Goal: Task Accomplishment & Management: Complete application form

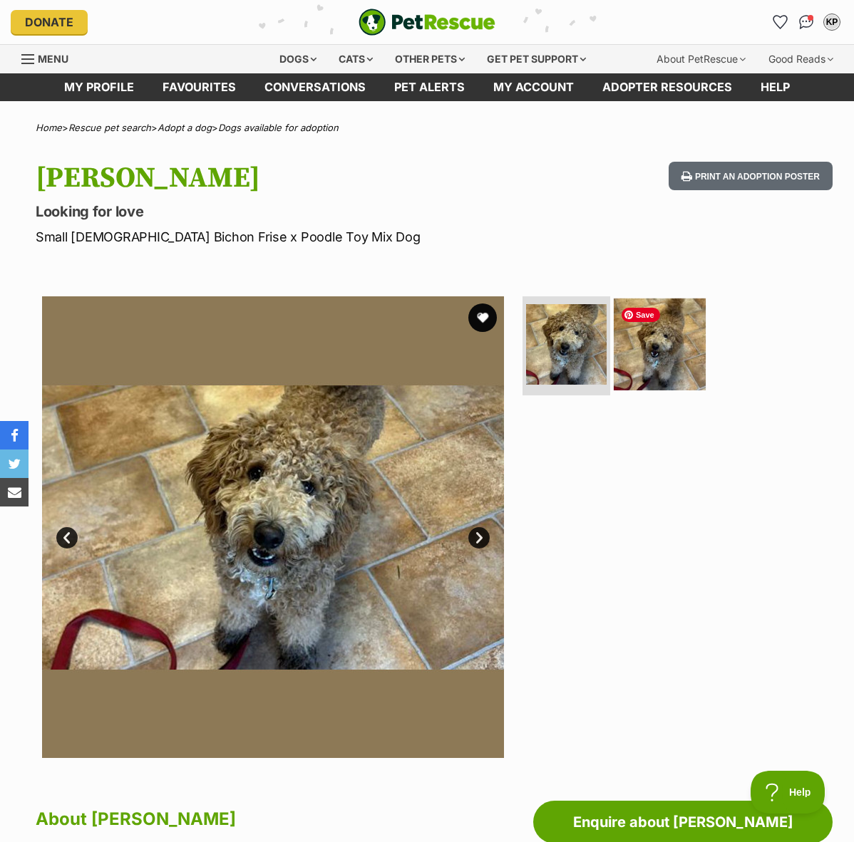
click at [667, 351] on img at bounding box center [660, 344] width 92 height 92
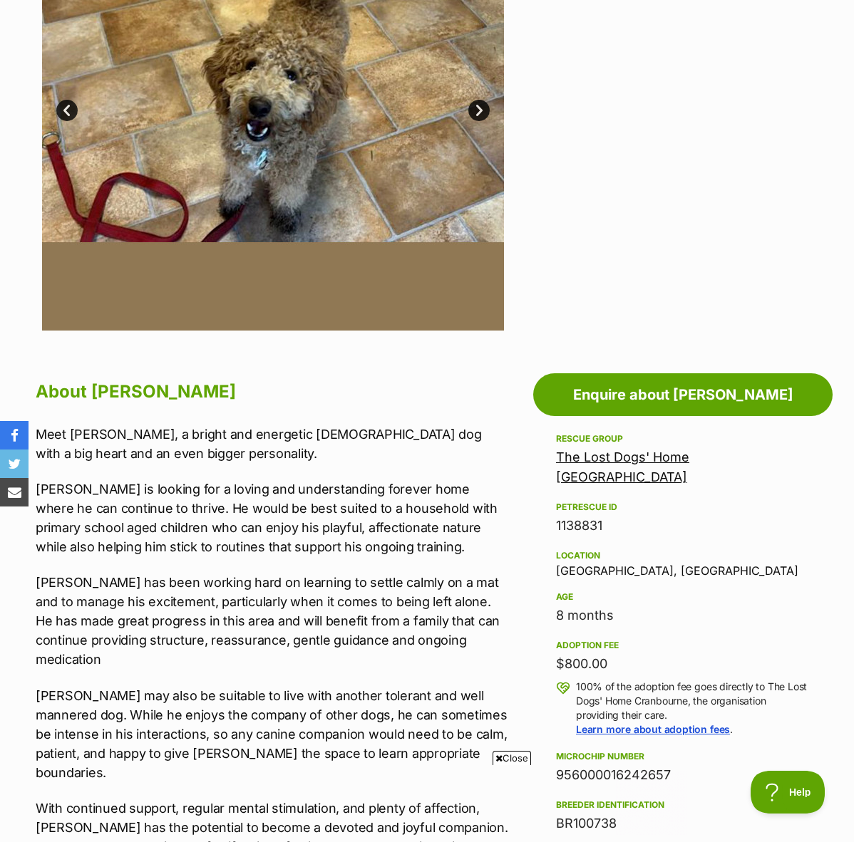
scroll to position [430, 0]
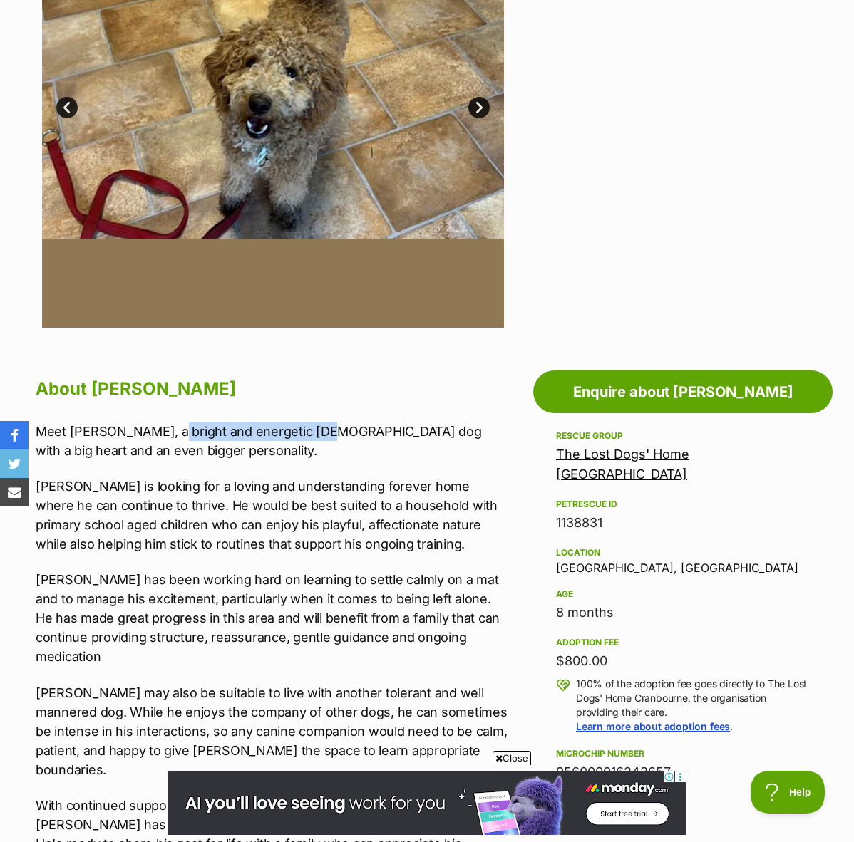
drag, startPoint x: 156, startPoint y: 435, endPoint x: 310, endPoint y: 435, distance: 154.0
click at [310, 435] on p "Meet Bailey, a bright and energetic male dog with a big heart and an even bigge…" at bounding box center [272, 441] width 473 height 38
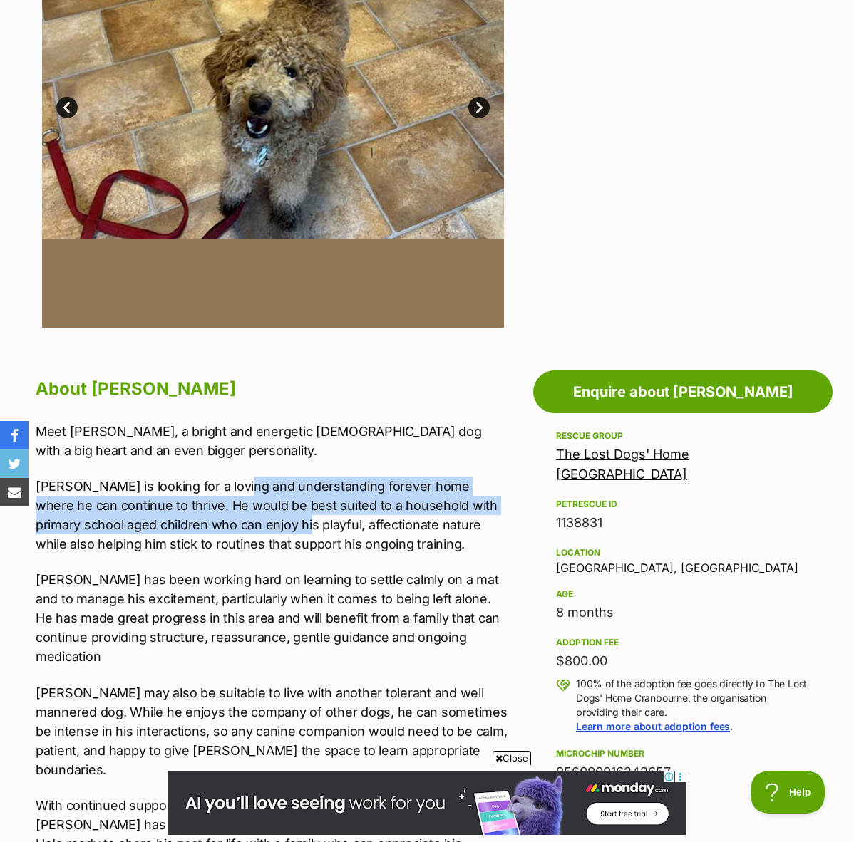
drag, startPoint x: 229, startPoint y: 483, endPoint x: 256, endPoint y: 531, distance: 55.2
click at [256, 531] on p "Bailey is looking for a loving and understanding forever home where he can cont…" at bounding box center [272, 515] width 473 height 77
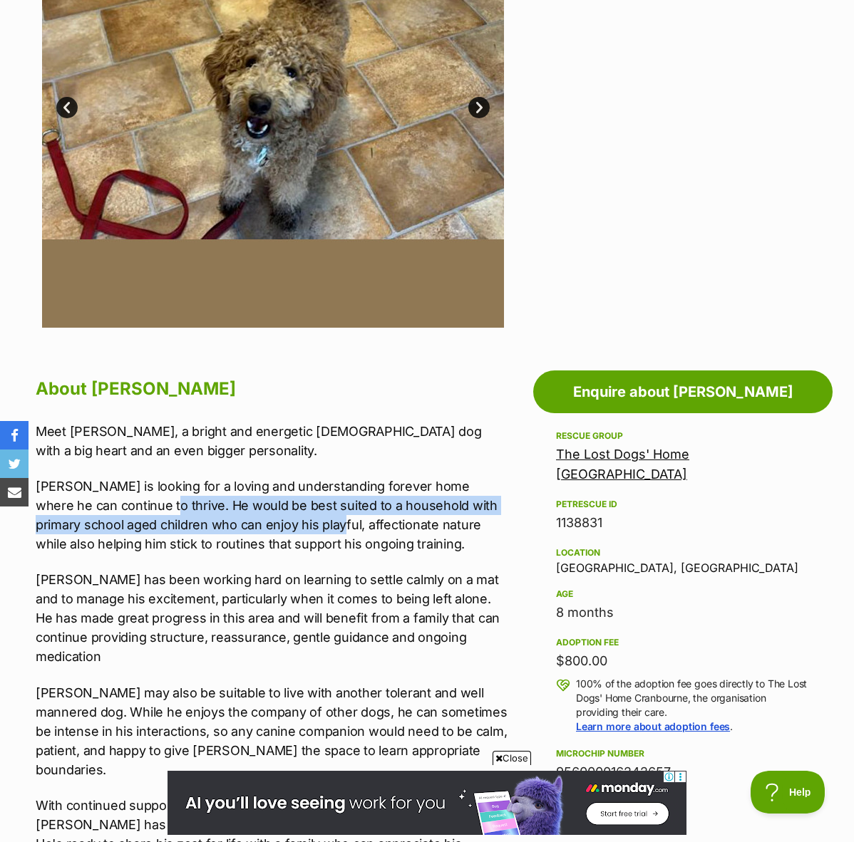
drag, startPoint x: 133, startPoint y: 498, endPoint x: 285, endPoint y: 521, distance: 153.5
click at [285, 521] on p "Bailey is looking for a loving and understanding forever home where he can cont…" at bounding box center [272, 515] width 473 height 77
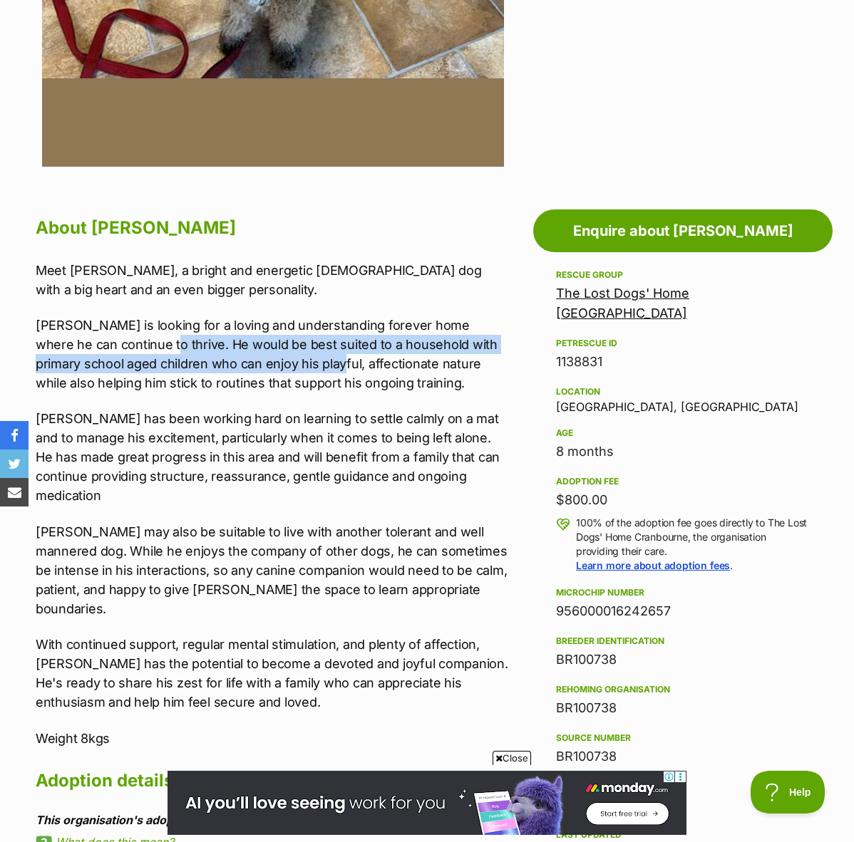
scroll to position [589, 0]
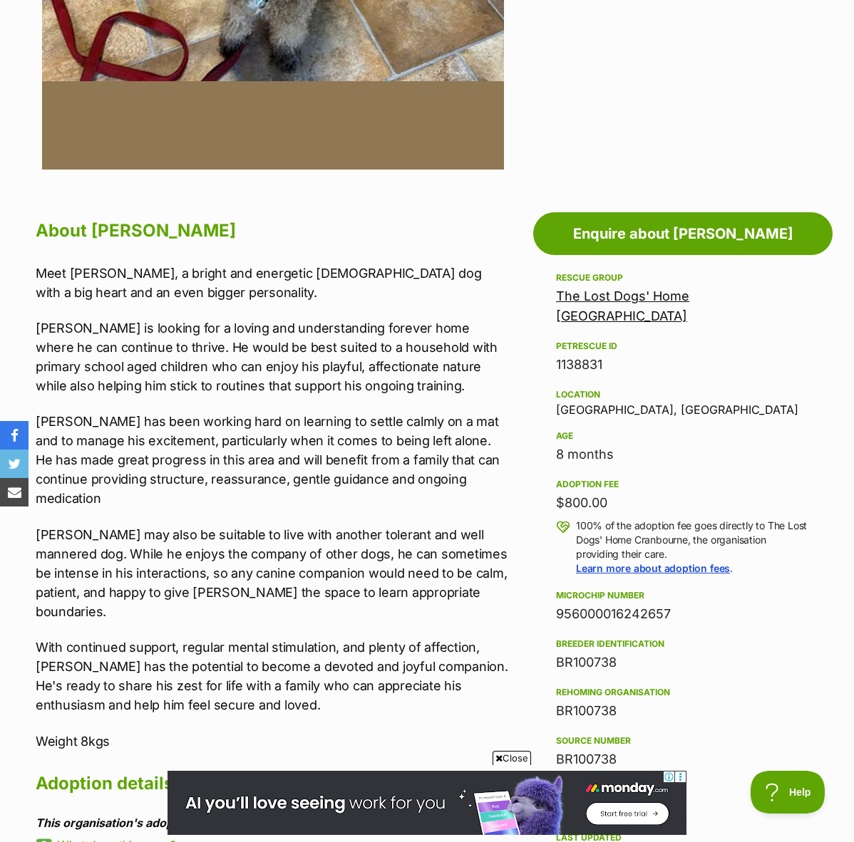
click at [162, 443] on p "Bailey has been working hard on learning to settle calmly on a mat and to manag…" at bounding box center [272, 460] width 473 height 96
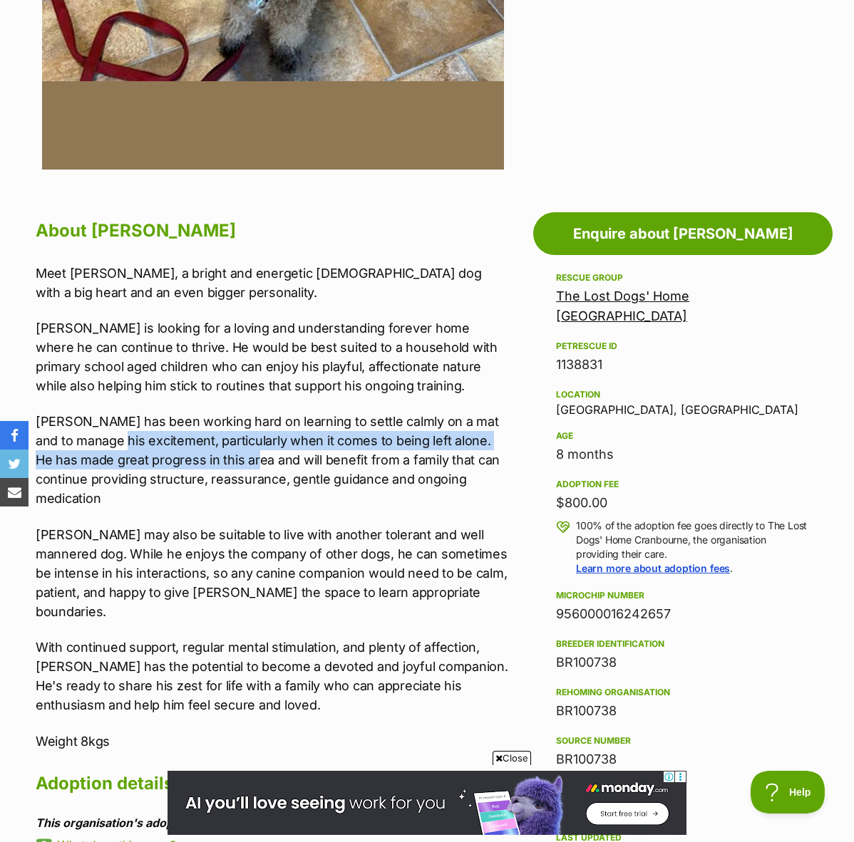
drag, startPoint x: 128, startPoint y: 440, endPoint x: 257, endPoint y: 468, distance: 132.0
click at [257, 468] on p "Bailey has been working hard on learning to settle calmly on a mat and to manag…" at bounding box center [272, 460] width 473 height 96
click at [141, 453] on p "Bailey has been working hard on learning to settle calmly on a mat and to manag…" at bounding box center [272, 460] width 473 height 96
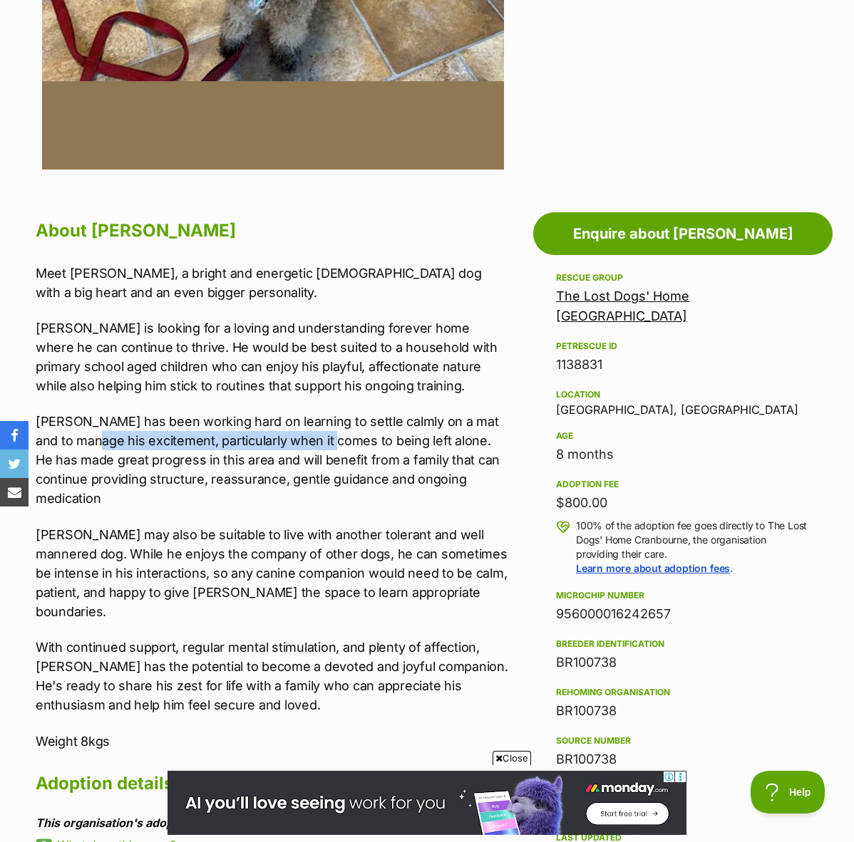
drag, startPoint x: 105, startPoint y: 434, endPoint x: 339, endPoint y: 441, distance: 234.6
click at [339, 441] on p "Bailey has been working hard on learning to settle calmly on a mat and to manag…" at bounding box center [272, 460] width 473 height 96
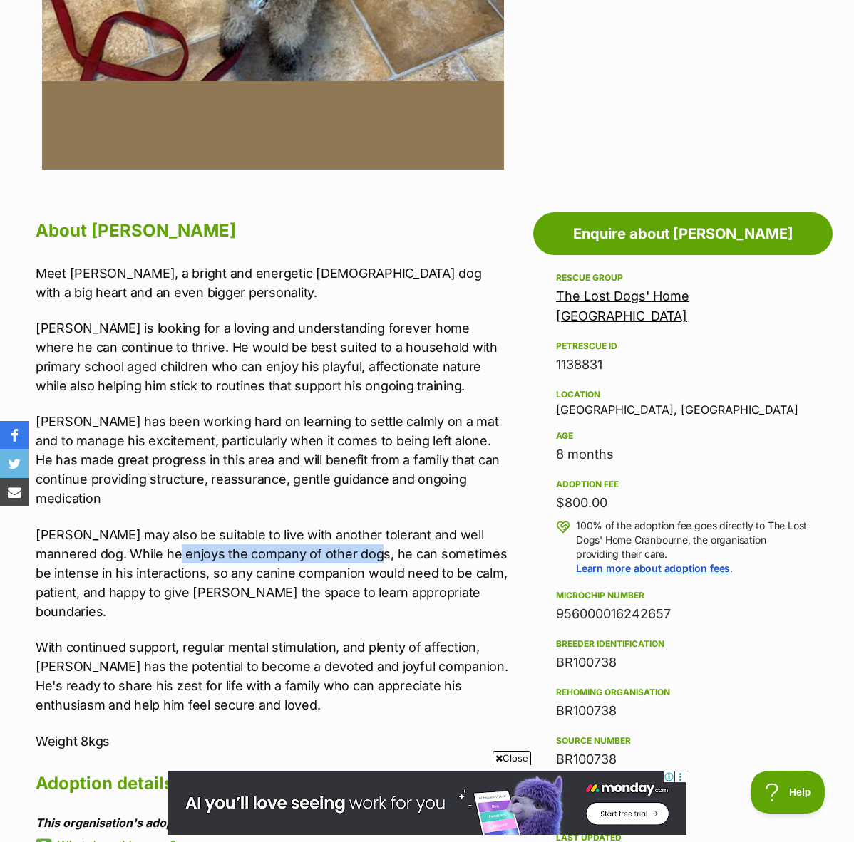
drag, startPoint x: 173, startPoint y: 536, endPoint x: 327, endPoint y: 540, distance: 154.0
click at [327, 540] on p "Bailey may also be suitable to live with another tolerant and well mannered dog…" at bounding box center [272, 573] width 473 height 96
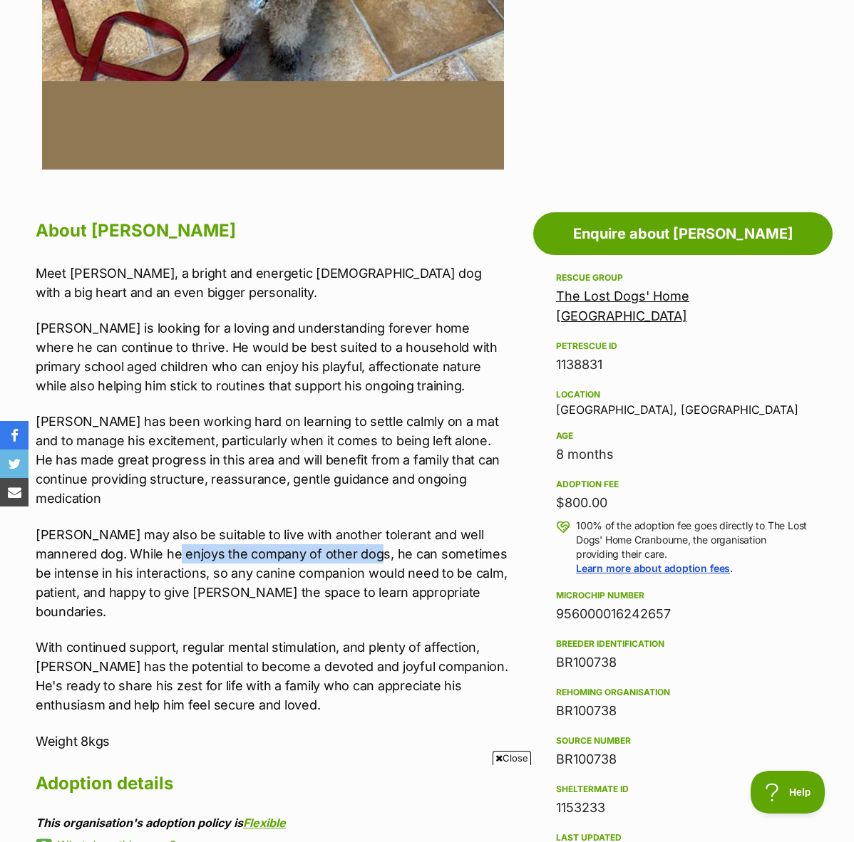
scroll to position [0, 0]
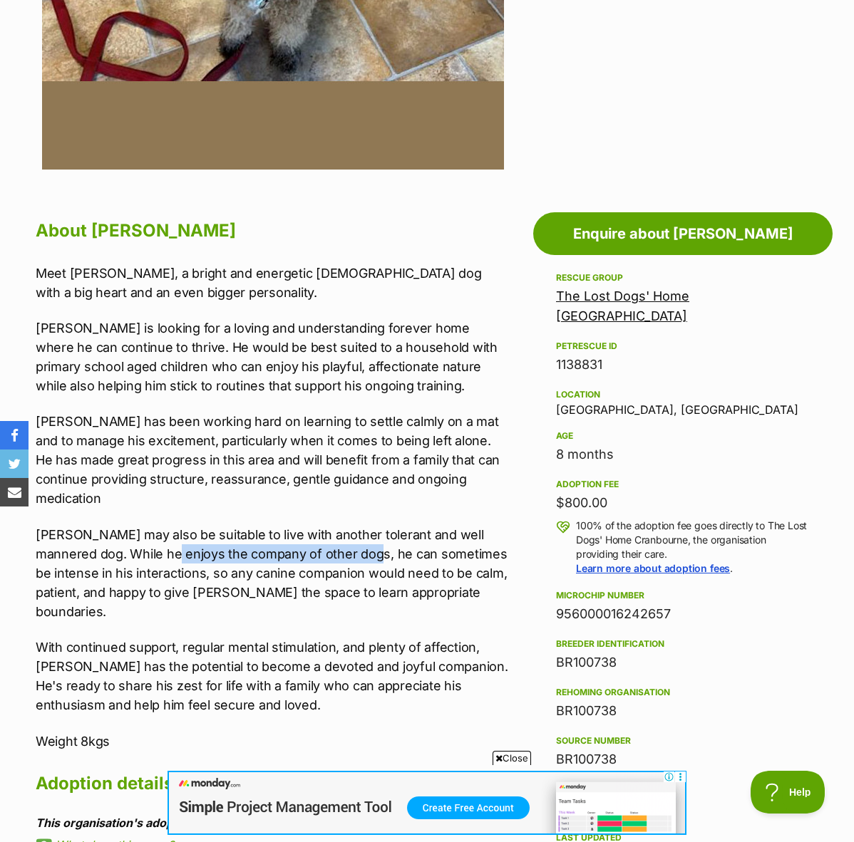
click at [327, 540] on p "Bailey may also be suitable to live with another tolerant and well mannered dog…" at bounding box center [272, 573] width 473 height 96
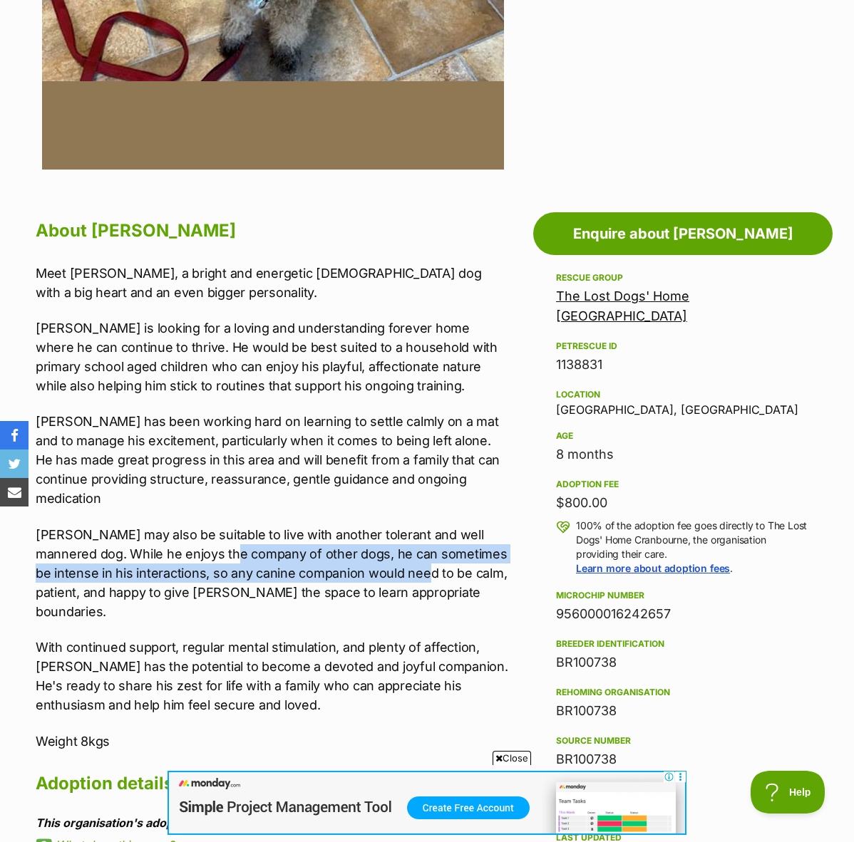
drag, startPoint x: 196, startPoint y: 540, endPoint x: 364, endPoint y: 550, distance: 168.5
click at [364, 550] on p "Bailey may also be suitable to live with another tolerant and well mannered dog…" at bounding box center [272, 573] width 473 height 96
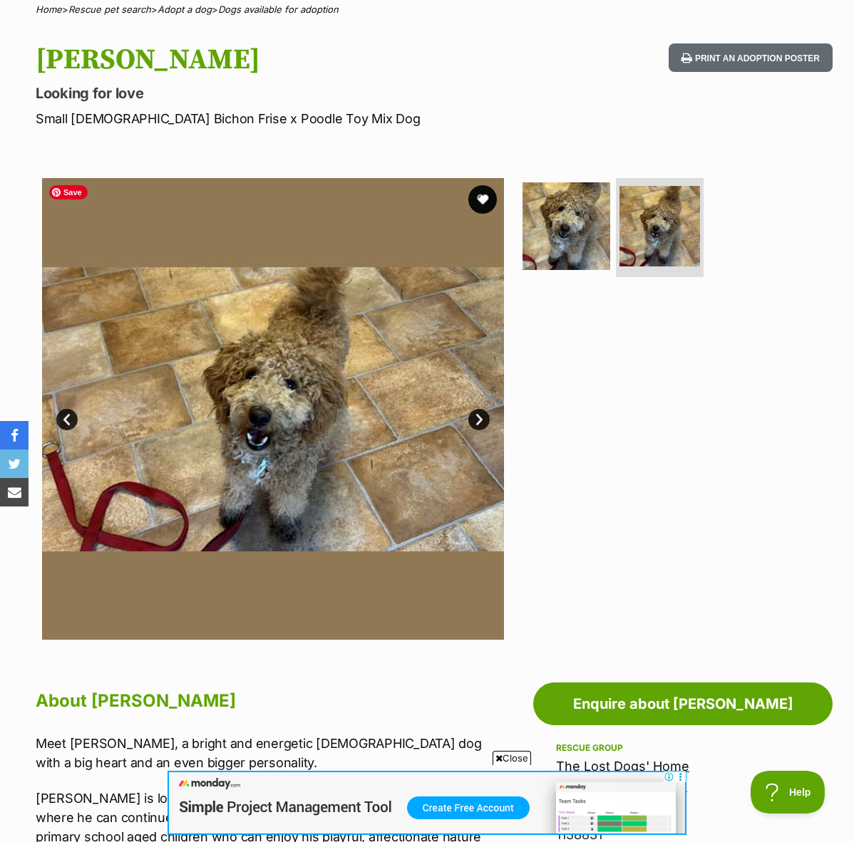
scroll to position [107, 0]
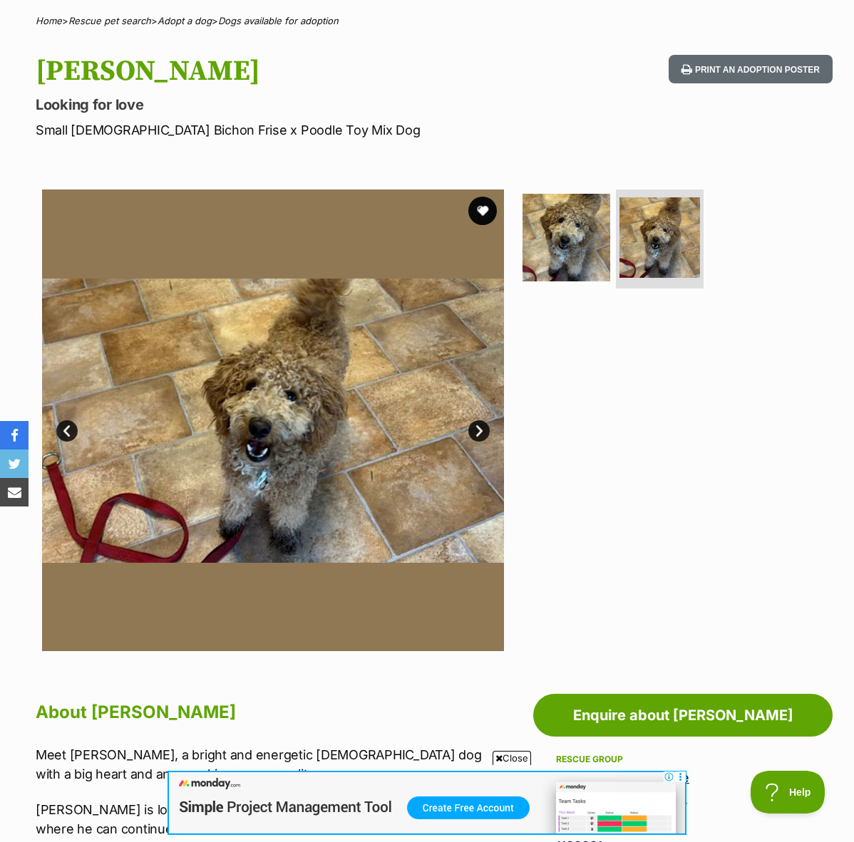
click at [480, 428] on link "Next" at bounding box center [478, 431] width 21 height 21
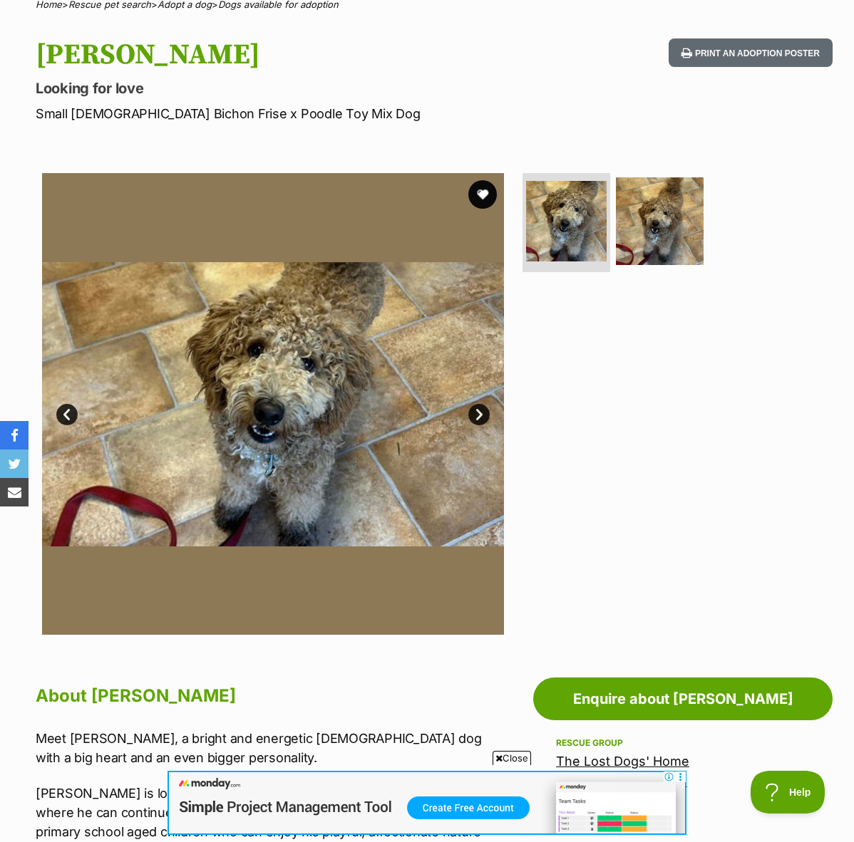
scroll to position [120, 0]
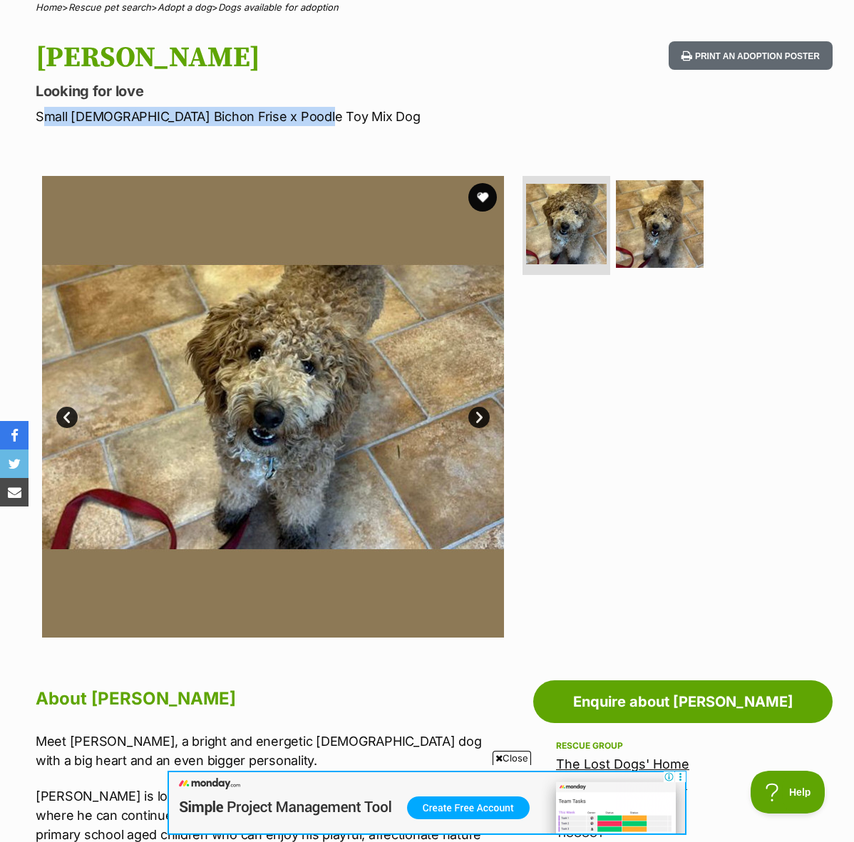
drag, startPoint x: 312, startPoint y: 118, endPoint x: 24, endPoint y: 113, distance: 288.7
click at [24, 113] on div "Bailey Looking for love Small Male Bichon Frise x Poodle Toy Mix Dog Print an a…" at bounding box center [427, 83] width 854 height 85
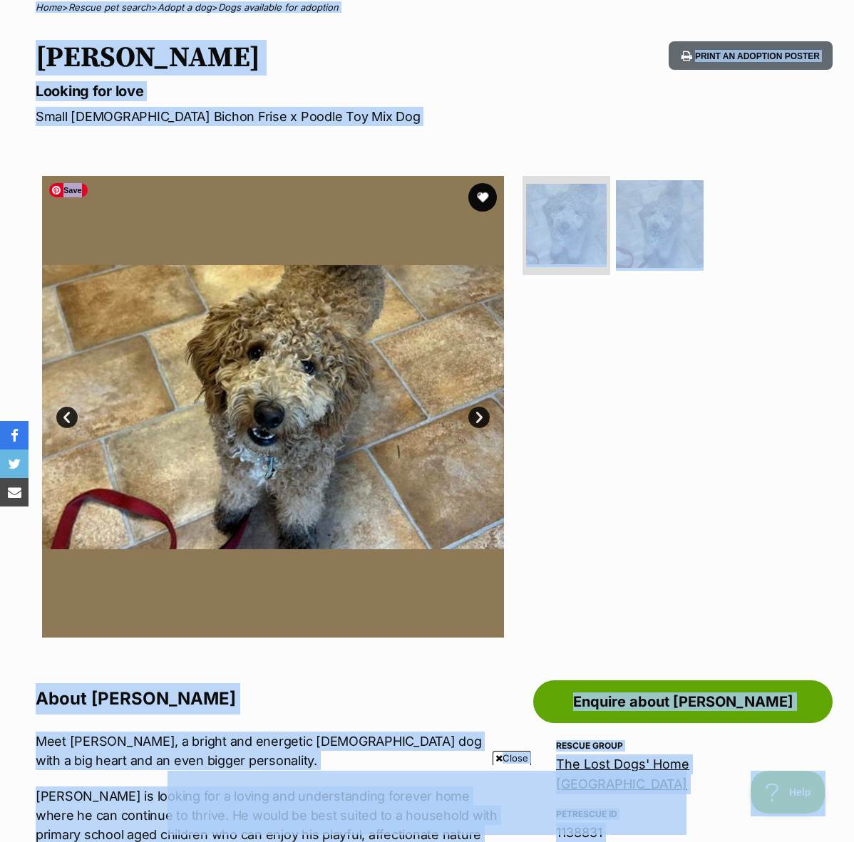
scroll to position [0, 0]
copy body "Skip to main content Log in to favourite this pet Log in Or sign up Search PetR…"
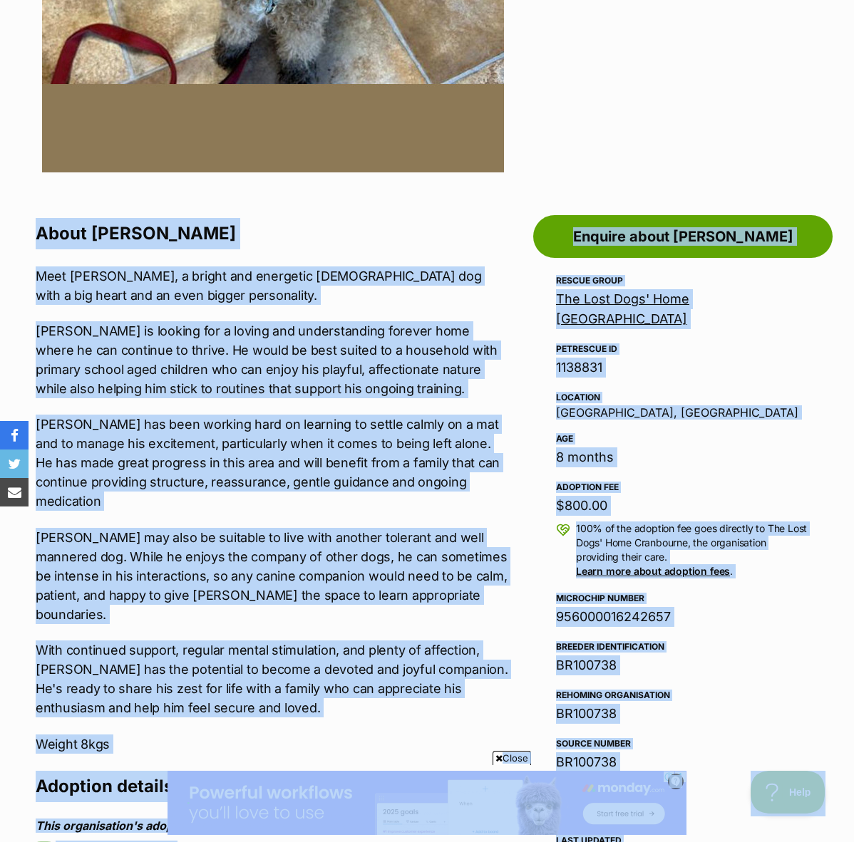
scroll to position [698, 0]
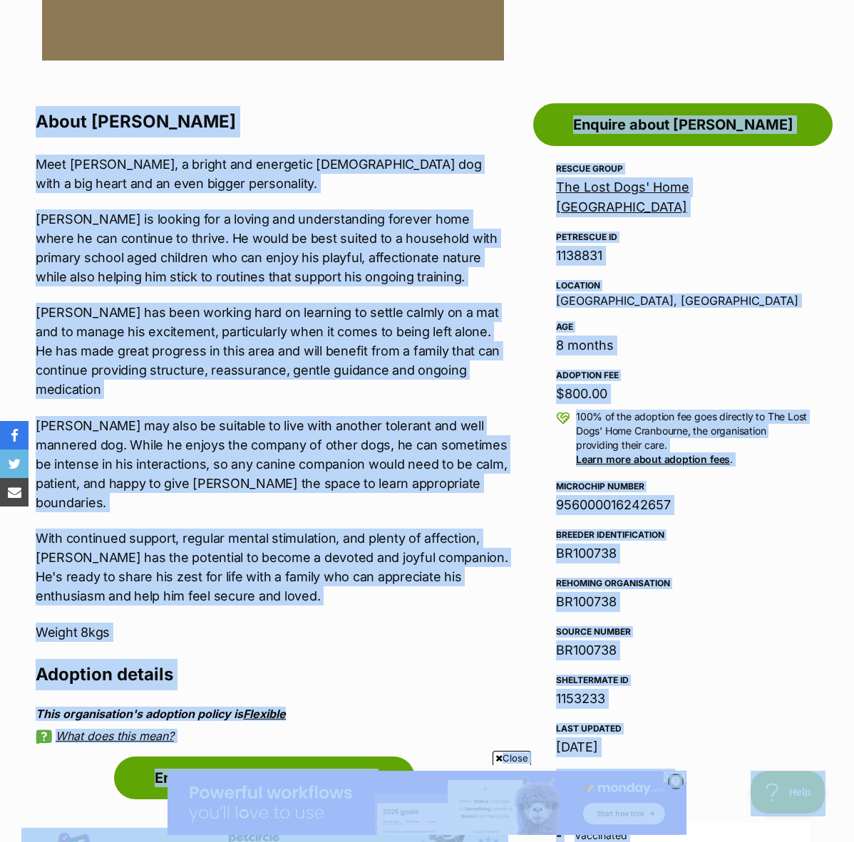
click at [356, 564] on p "With continued support, regular mental stimulation, and plenty of affection, Ba…" at bounding box center [272, 567] width 473 height 77
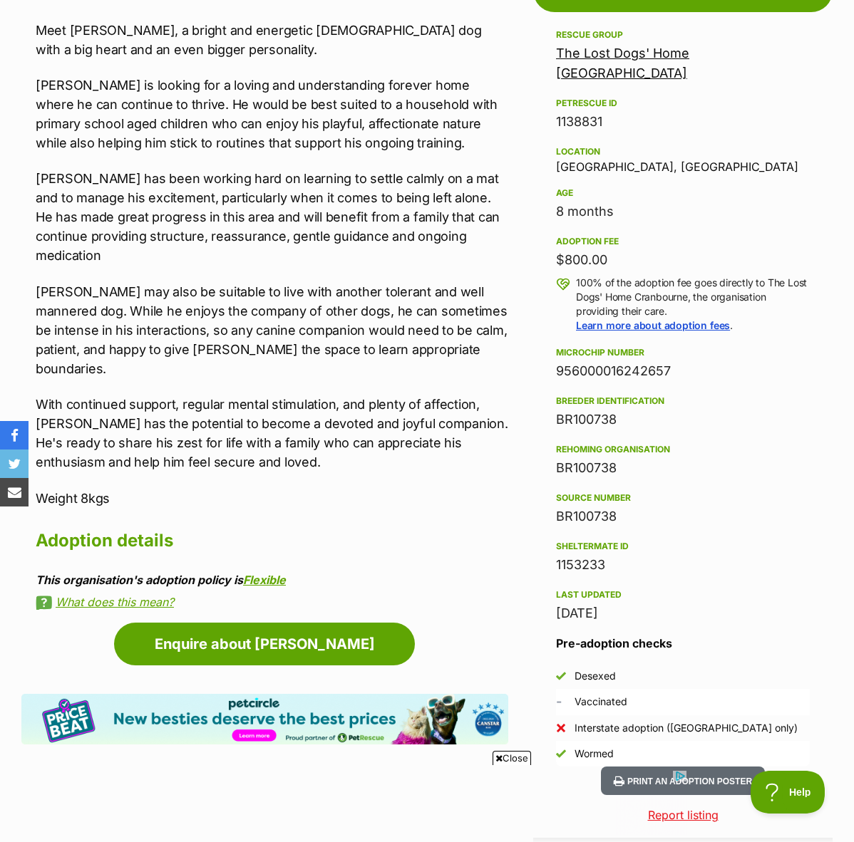
scroll to position [829, 0]
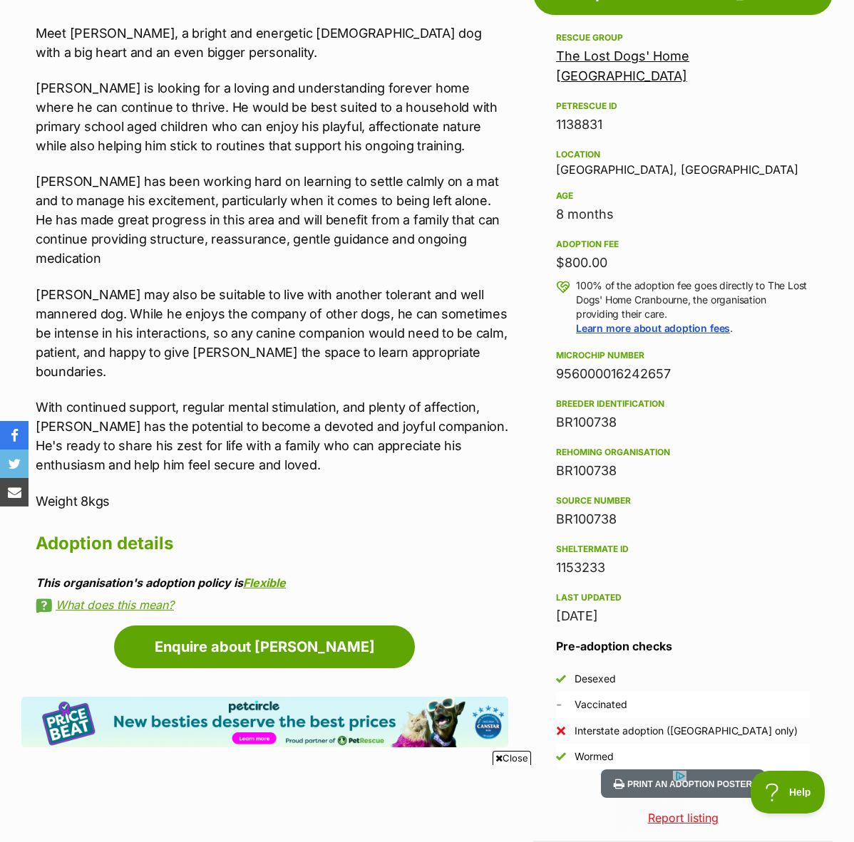
click at [302, 398] on p "With continued support, regular mental stimulation, and plenty of affection, Ba…" at bounding box center [272, 436] width 473 height 77
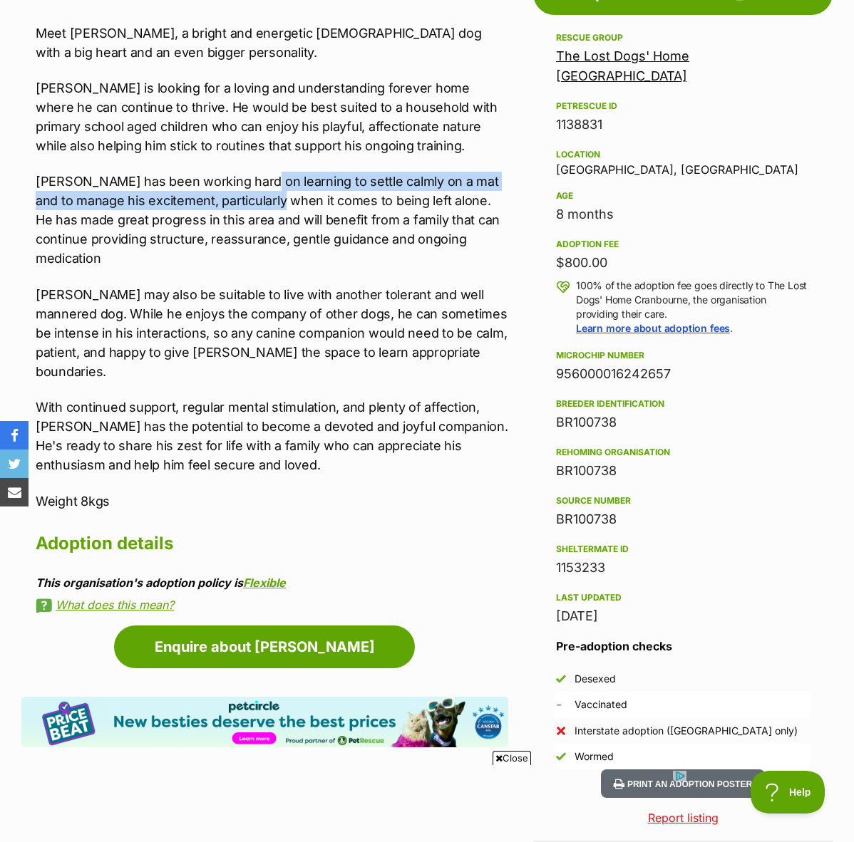
drag, startPoint x: 249, startPoint y: 179, endPoint x: 288, endPoint y: 194, distance: 41.3
click at [288, 194] on p "Bailey has been working hard on learning to settle calmly on a mat and to manag…" at bounding box center [272, 220] width 473 height 96
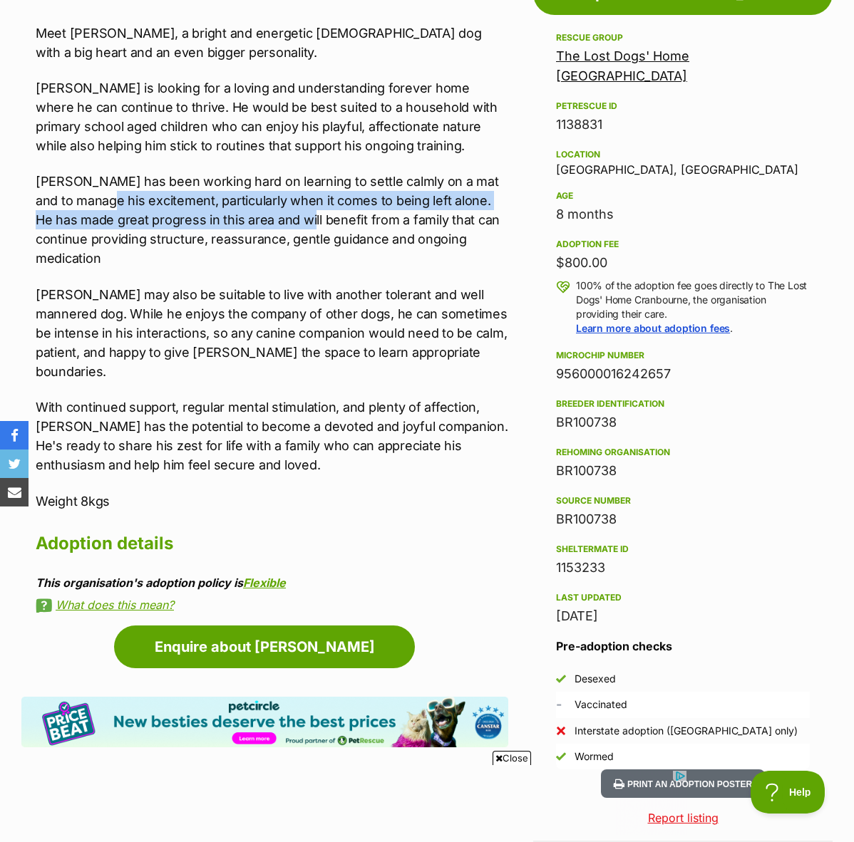
drag, startPoint x: 115, startPoint y: 201, endPoint x: 307, endPoint y: 217, distance: 192.4
click at [307, 217] on p "Bailey has been working hard on learning to settle calmly on a mat and to manag…" at bounding box center [272, 220] width 473 height 96
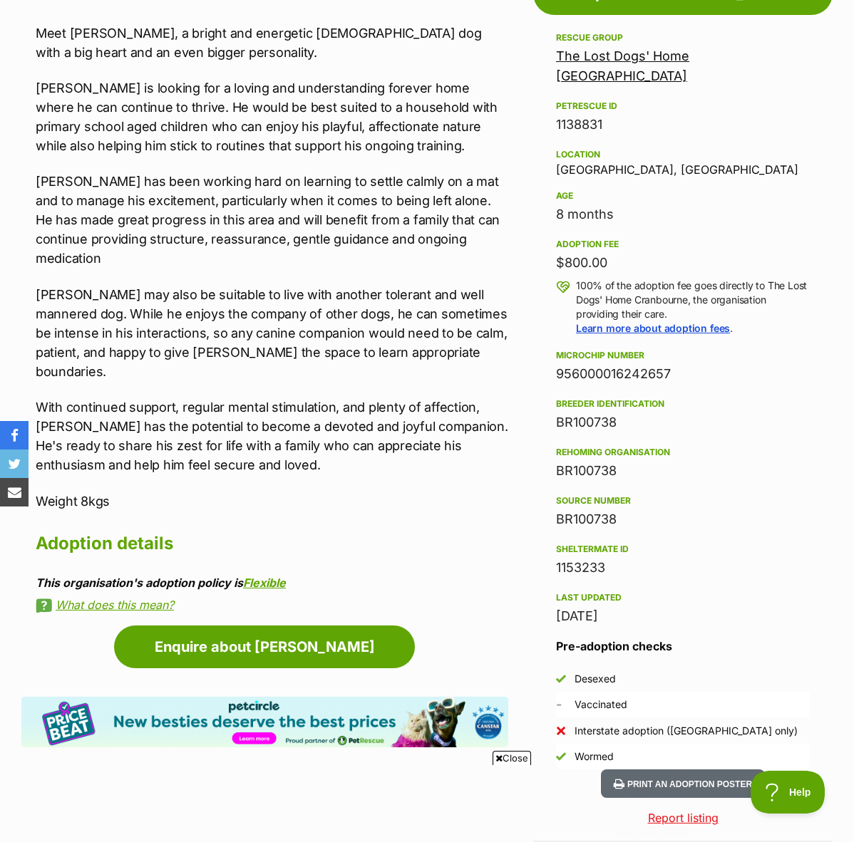
drag, startPoint x: 707, startPoint y: 100, endPoint x: 700, endPoint y: 83, distance: 18.5
click at [707, 115] on div "1138831" at bounding box center [683, 125] width 254 height 20
click at [378, 344] on div "Meet Bailey, a bright and energetic male dog with a big heart and an even bigge…" at bounding box center [272, 268] width 473 height 488
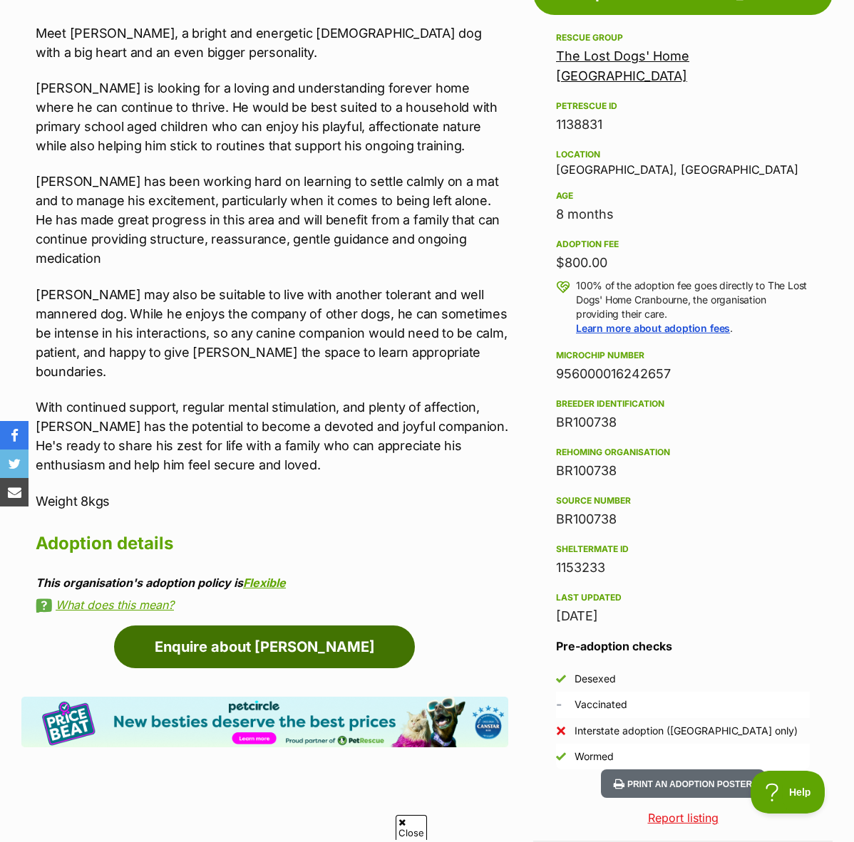
click at [317, 626] on link "Enquire about Bailey" at bounding box center [264, 647] width 301 height 43
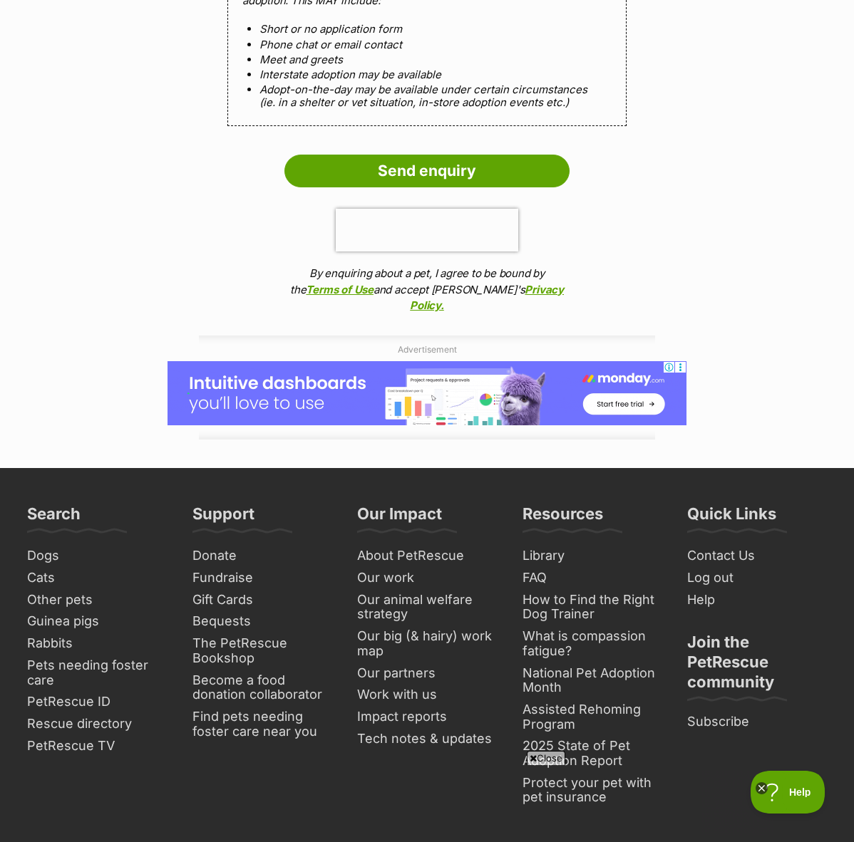
scroll to position [1599, 0]
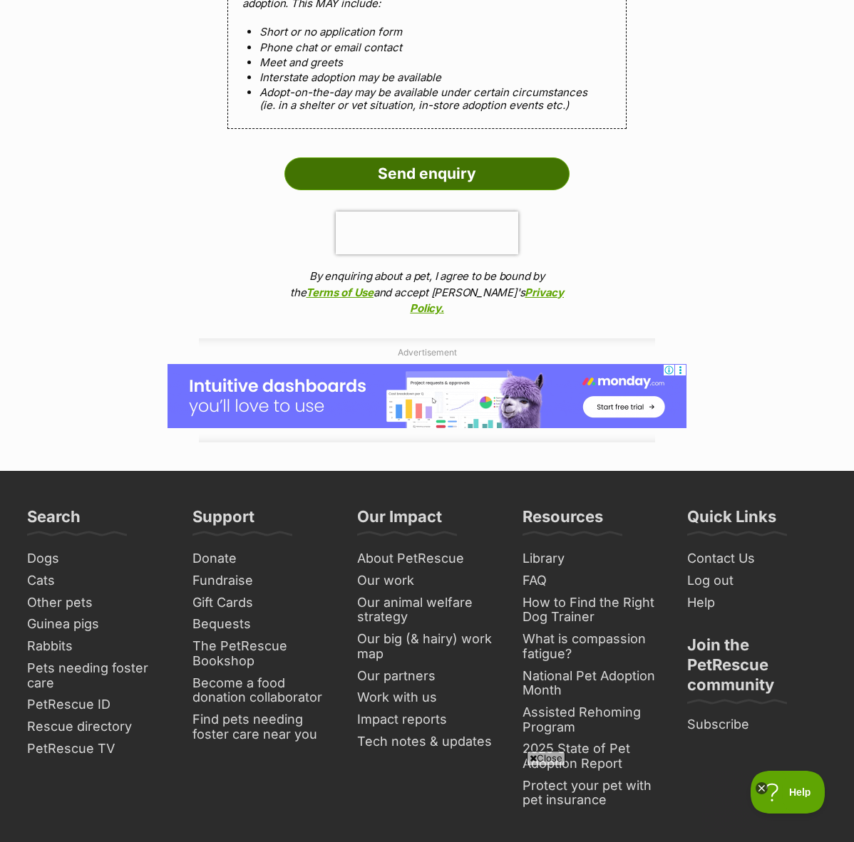
click at [435, 172] on input "Send enquiry" at bounding box center [426, 174] width 285 height 33
click at [450, 159] on input "Send enquiry" at bounding box center [426, 174] width 285 height 33
